Goal: Transaction & Acquisition: Book appointment/travel/reservation

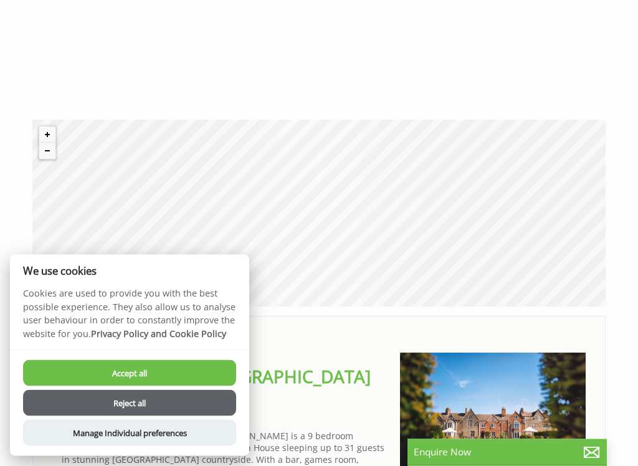
scroll to position [344, 0]
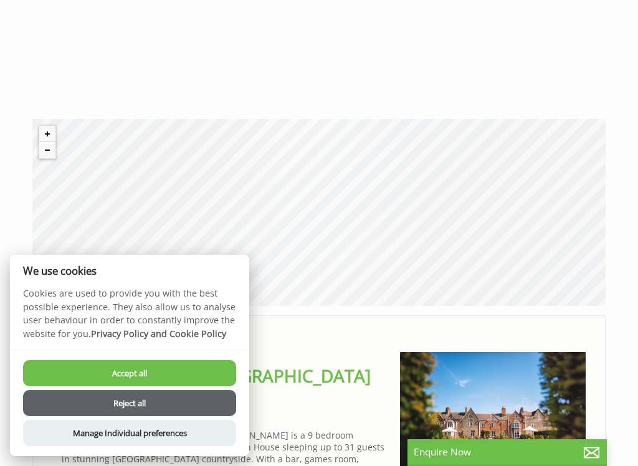
click at [191, 372] on button "Accept all" at bounding box center [129, 373] width 213 height 26
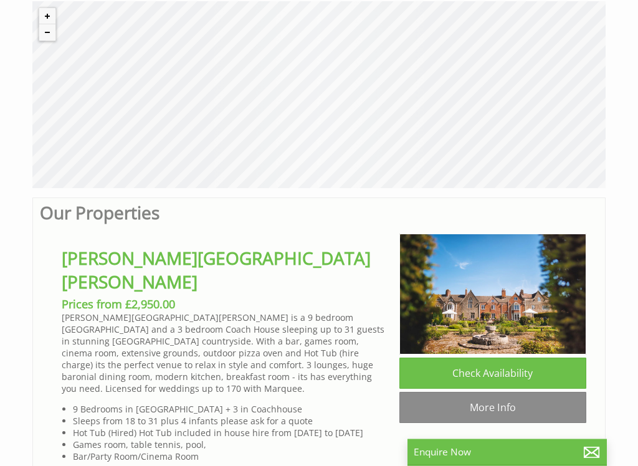
scroll to position [461, 0]
click at [481, 382] on link "Check Availability" at bounding box center [493, 373] width 187 height 31
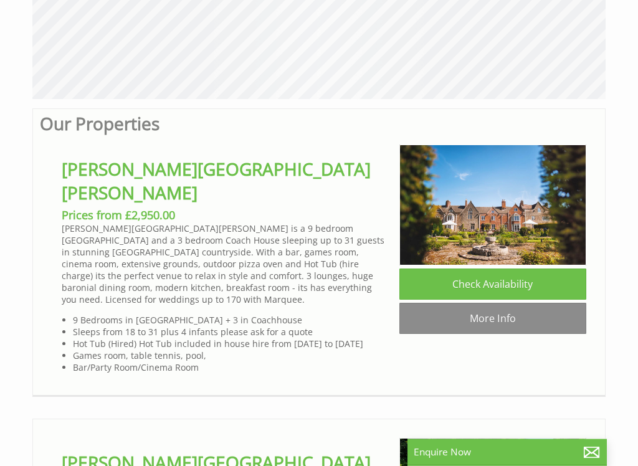
scroll to position [551, 0]
click at [143, 181] on link "Bowley Hall" at bounding box center [216, 180] width 309 height 47
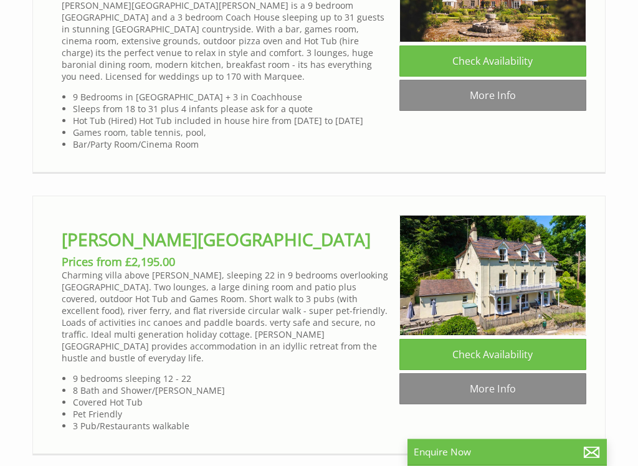
scroll to position [774, 0]
click at [506, 348] on link "Check Availability" at bounding box center [493, 354] width 187 height 31
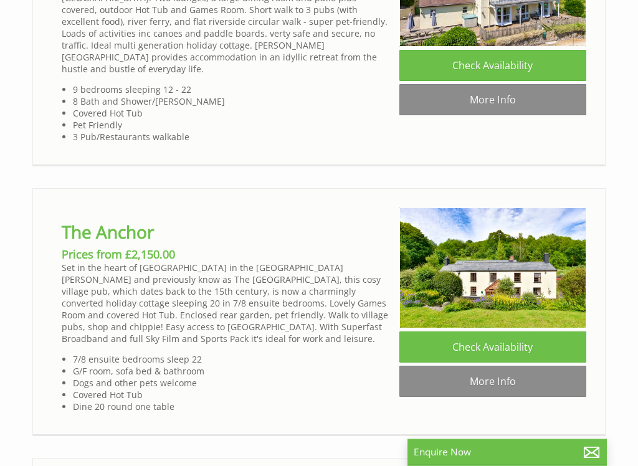
scroll to position [1063, 0]
click at [499, 332] on link "Check Availability" at bounding box center [493, 347] width 187 height 31
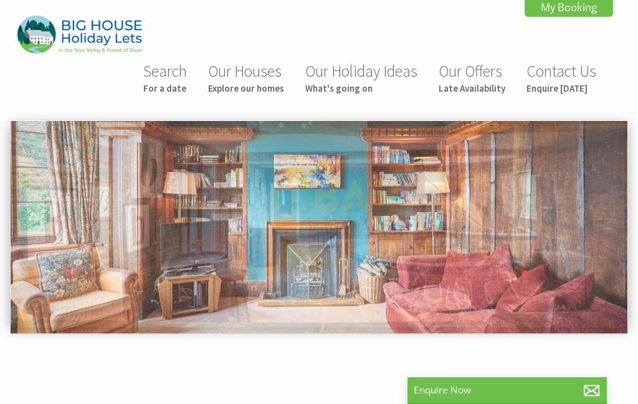
click at [542, 258] on img at bounding box center [319, 227] width 617 height 212
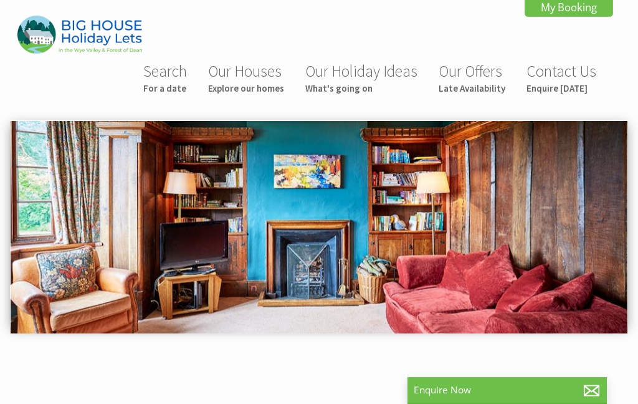
click at [580, 261] on img at bounding box center [319, 227] width 617 height 212
click at [566, 255] on img at bounding box center [319, 227] width 617 height 212
click at [472, 250] on img at bounding box center [319, 227] width 617 height 212
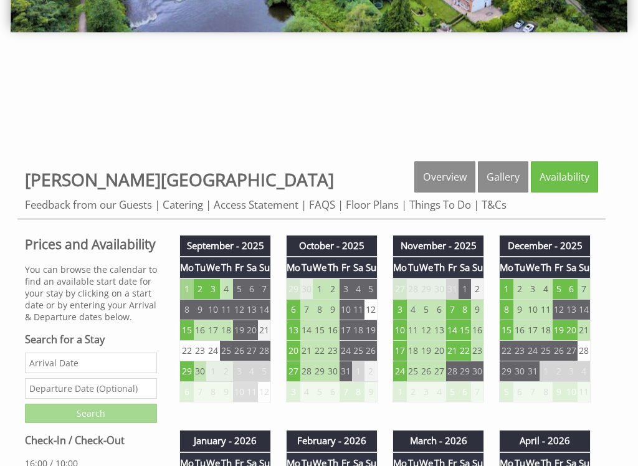
scroll to position [301, 0]
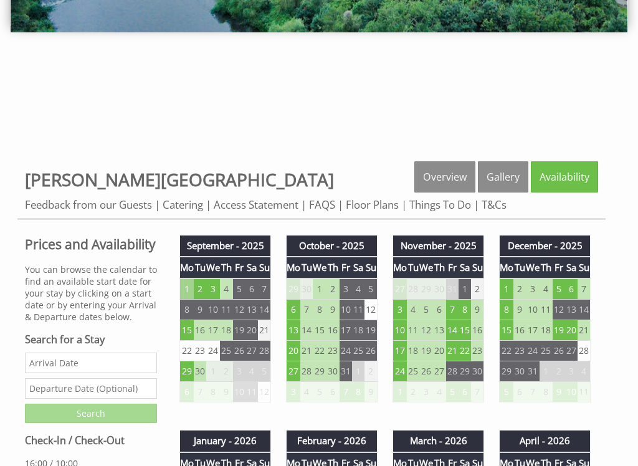
click at [301, 378] on td "27" at bounding box center [294, 372] width 14 height 21
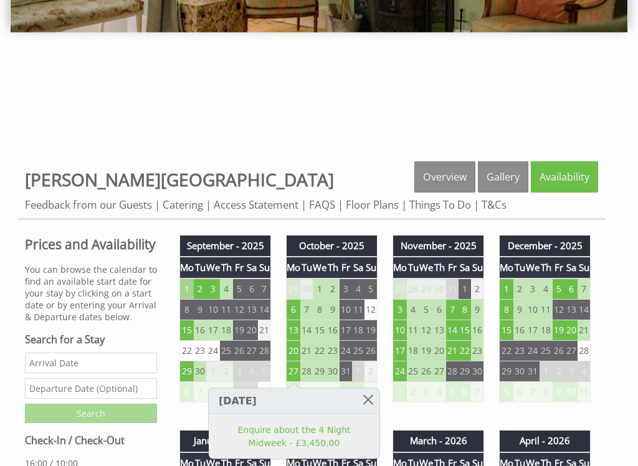
click at [373, 403] on link at bounding box center [369, 400] width 22 height 22
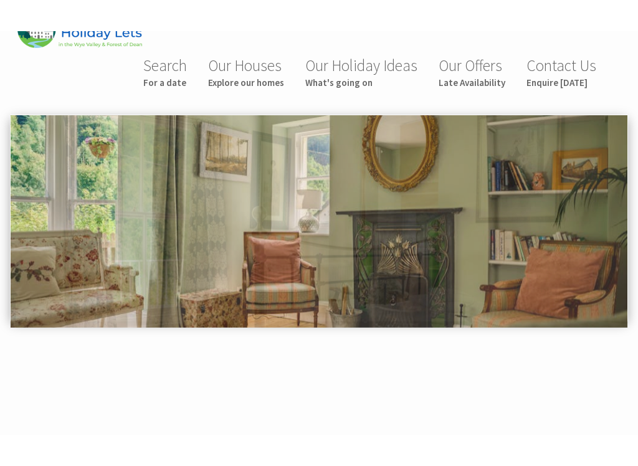
scroll to position [29, 0]
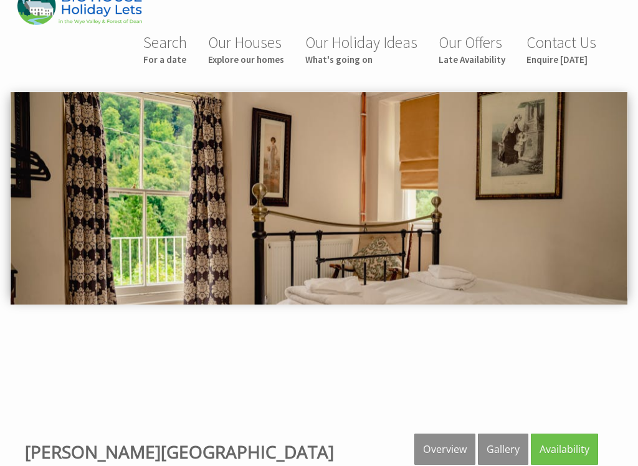
click at [560, 243] on img at bounding box center [319, 198] width 617 height 212
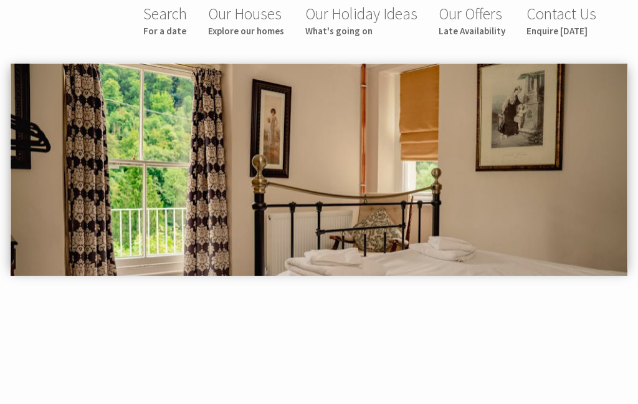
scroll to position [0, 0]
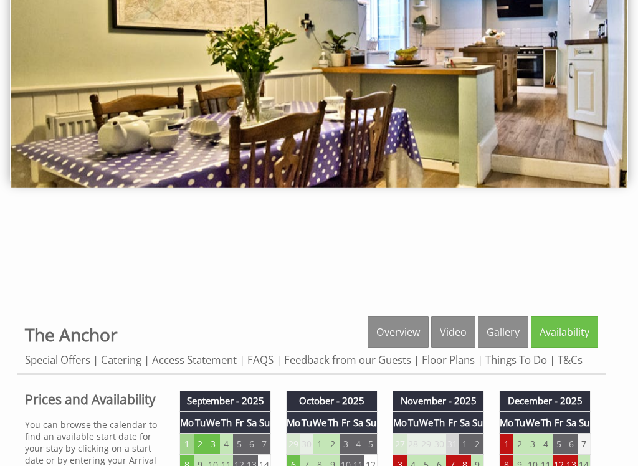
scroll to position [145, 0]
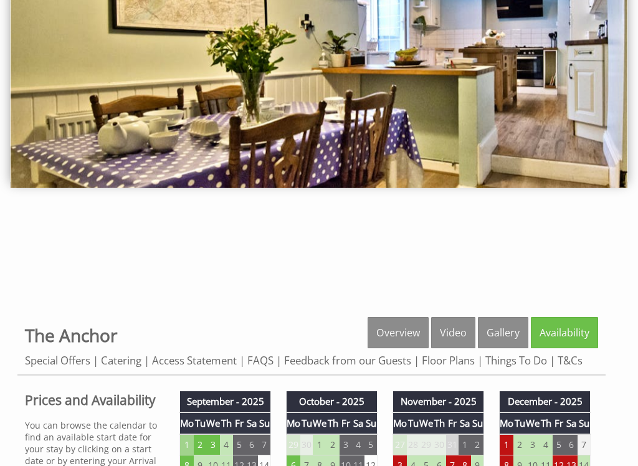
click at [507, 337] on link "Gallery" at bounding box center [503, 333] width 51 height 31
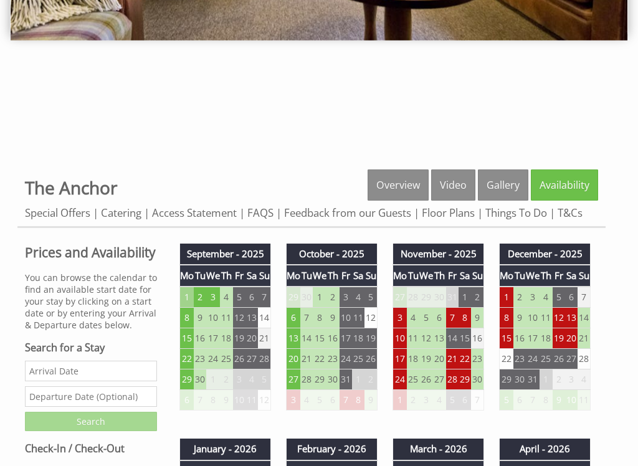
scroll to position [293, 0]
click at [301, 387] on td "27" at bounding box center [294, 380] width 14 height 21
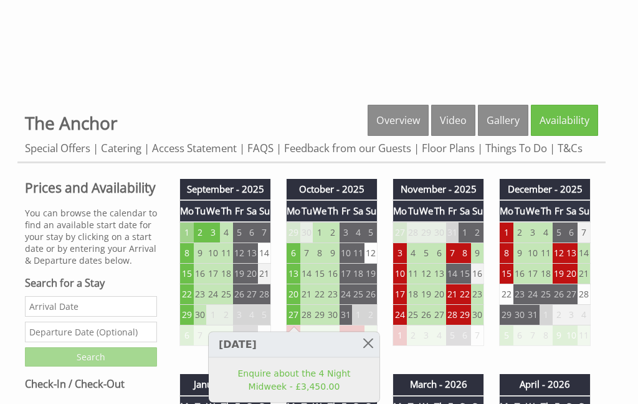
scroll to position [357, 0]
